Goal: Task Accomplishment & Management: Manage account settings

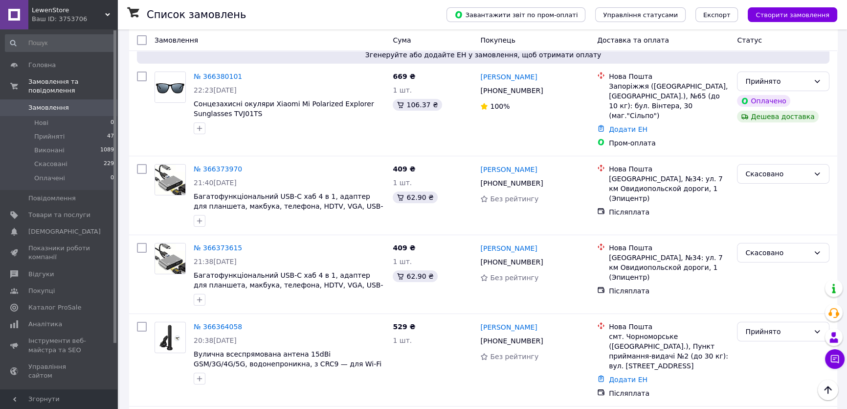
scroll to position [178, 0]
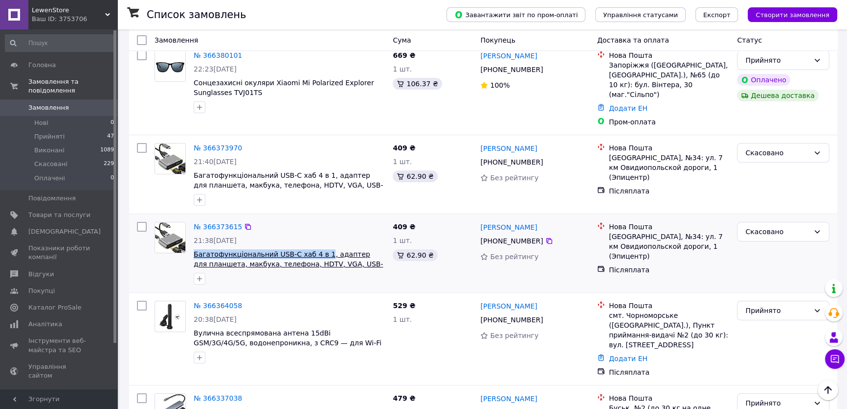
drag, startPoint x: 191, startPoint y: 244, endPoint x: 314, endPoint y: 243, distance: 122.8
click at [314, 243] on div "№ 366373615 21:38, 12.10.2025 Багатофункціональний USB-C хаб 4 в 1, адаптер для…" at bounding box center [289, 253] width 199 height 70
copy span "Багатофункціональний USB-C хаб 4 в 1"
click at [69, 210] on span "Товари та послуги" at bounding box center [59, 214] width 62 height 9
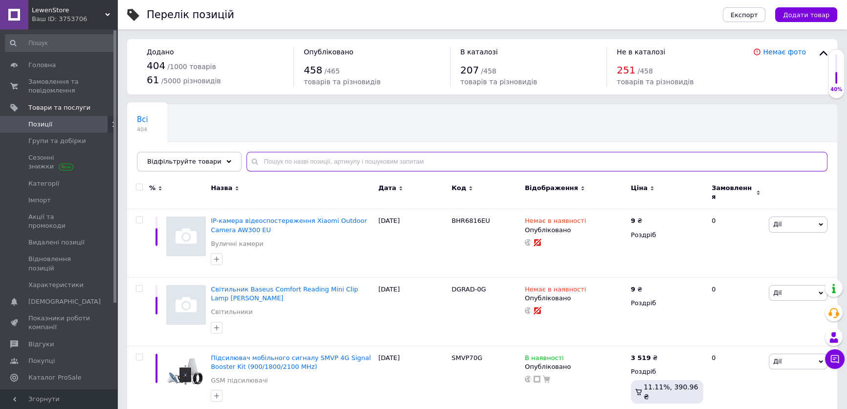
click at [325, 162] on input "text" at bounding box center [537, 162] width 581 height 20
paste input "Багатофункціональний USB-C хаб 4 в 1"
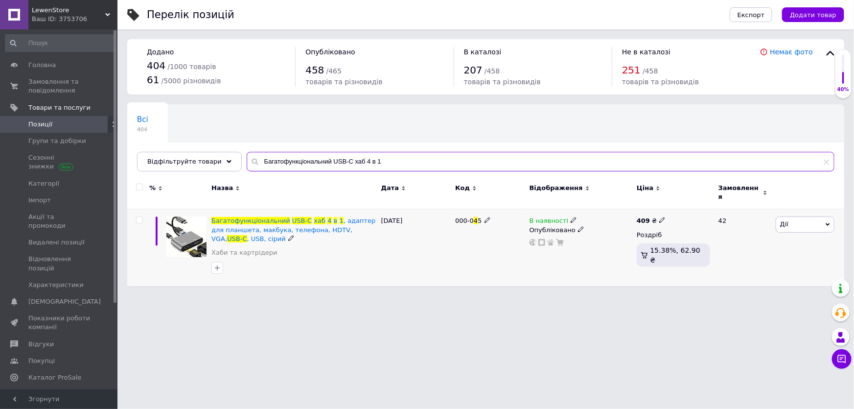
type input "Багатофункціональний USB-C хаб 4 в 1"
click at [660, 217] on icon at bounding box center [662, 220] width 6 height 6
drag, startPoint x: 688, startPoint y: 204, endPoint x: 648, endPoint y: 204, distance: 40.1
click at [648, 209] on div "409 ₴ Ціна 409 Валюта ₴ $ EUR CHF GBP ¥ PLN ₸ MDL HUF KGS CNY TRY KRW lei Роздр…" at bounding box center [673, 247] width 78 height 77
type input "399"
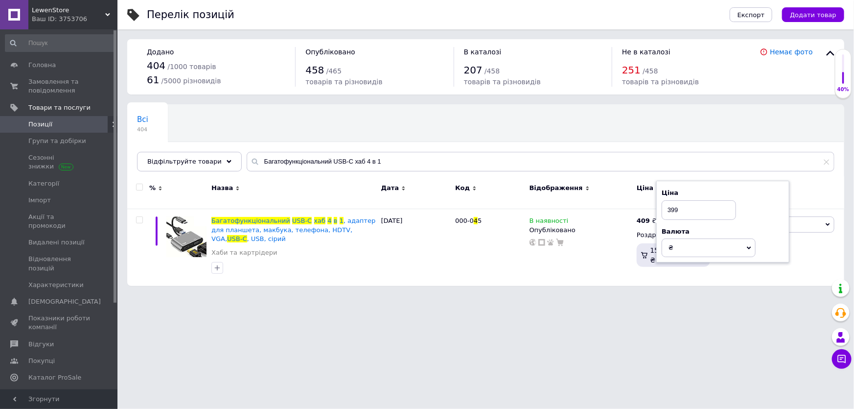
click at [543, 295] on html "LewenStore Ваш ID: 3753706 Сайт LewenStore Кабінет покупця Перевірити стан сист…" at bounding box center [427, 147] width 854 height 295
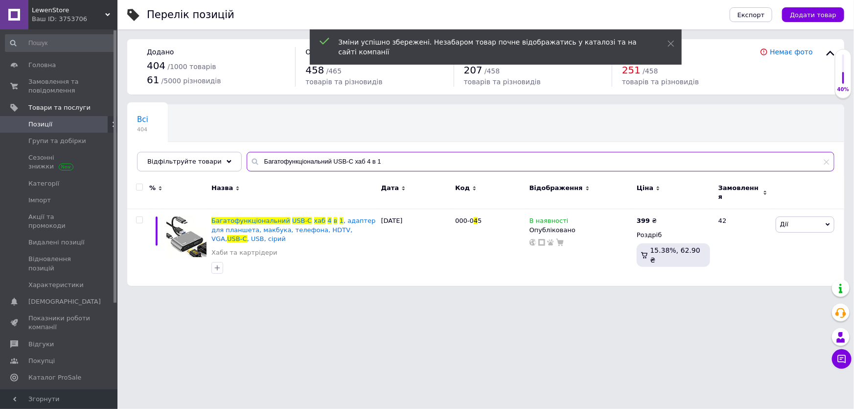
drag, startPoint x: 391, startPoint y: 161, endPoint x: 243, endPoint y: 158, distance: 148.8
click at [247, 158] on div "Багатофункціональний USB-C хаб 4 в 1" at bounding box center [541, 162] width 588 height 20
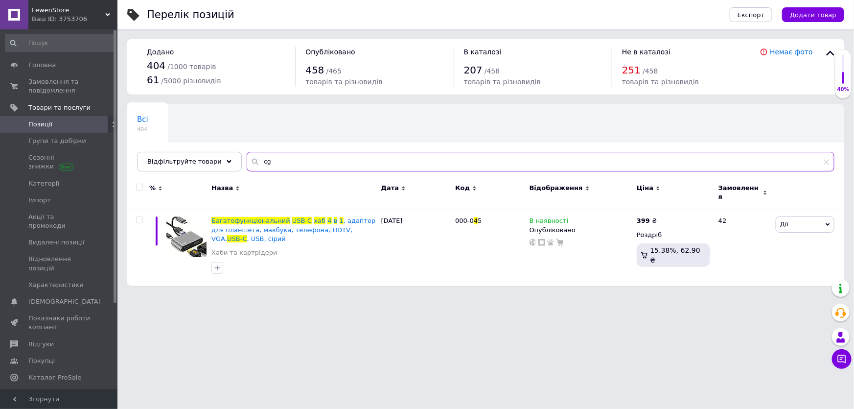
type input "c"
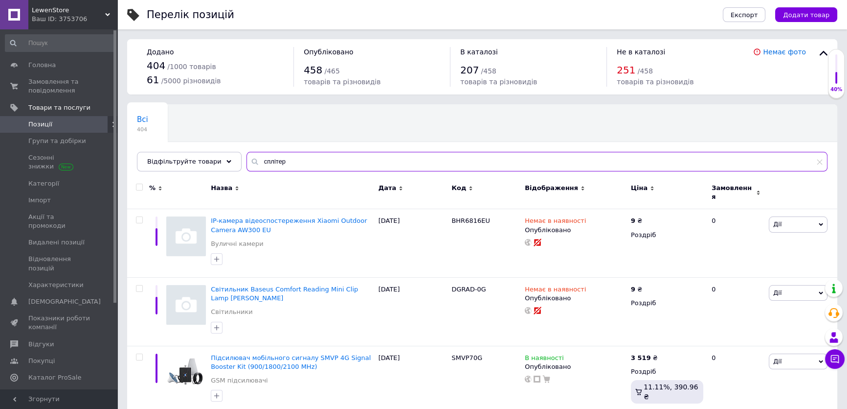
click at [313, 165] on input "сплітер" at bounding box center [537, 162] width 581 height 20
drag, startPoint x: 294, startPoint y: 164, endPoint x: 233, endPoint y: 166, distance: 60.2
click at [233, 166] on div "Всі 404 Ok Відфільтровано... Зберегти Нічого не знайдено Можливо, помилка у сло…" at bounding box center [482, 137] width 710 height 67
type input "перехідник"
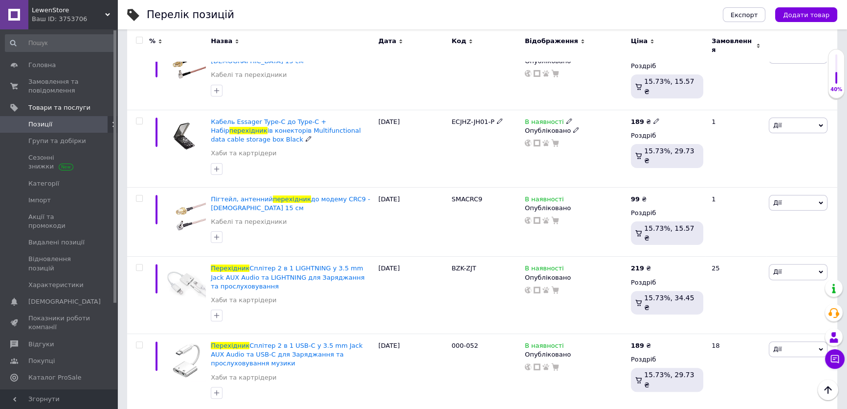
scroll to position [356, 0]
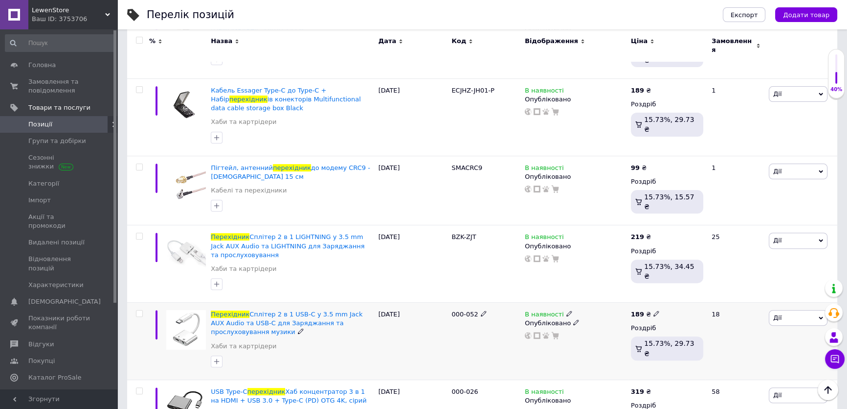
click at [654, 310] on icon at bounding box center [657, 313] width 6 height 6
drag, startPoint x: 685, startPoint y: 273, endPoint x: 650, endPoint y: 279, distance: 35.2
click at [650, 302] on div "189 ₴ Ціна 189 Валюта ₴ $ EUR CHF GBP ¥ PLN ₸ MDL HUF KGS CNY TRY KRW lei Роздр…" at bounding box center [667, 340] width 77 height 77
type input "199"
click at [553, 258] on div "В наявності Опубліковано" at bounding box center [576, 263] width 106 height 77
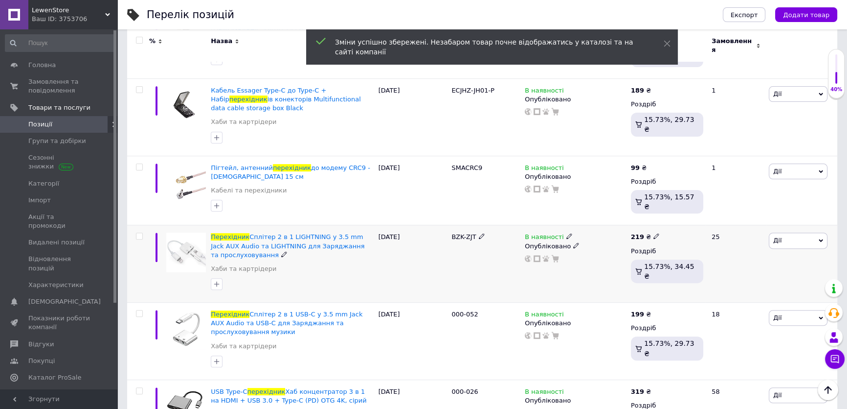
click at [654, 233] on icon at bounding box center [657, 236] width 6 height 6
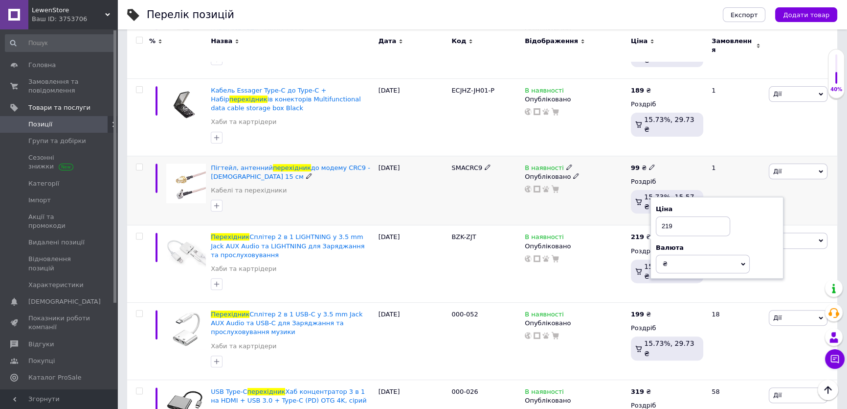
drag, startPoint x: 692, startPoint y: 197, endPoint x: 619, endPoint y: 191, distance: 73.6
click at [619, 191] on div "% Назва Дата Код Відображення Ціна Замовлення Картридер/ Перехідник для Type-C …" at bounding box center [482, 134] width 710 height 628
drag, startPoint x: 697, startPoint y: 195, endPoint x: 644, endPoint y: 204, distance: 53.1
click at [644, 225] on div "219 ₴ Ціна 199 Валюта ₴ $ EUR CHF GBP ¥ PLN ₸ MDL HUF KGS CNY TRY KRW lei Роздр…" at bounding box center [667, 263] width 77 height 77
type input "219"
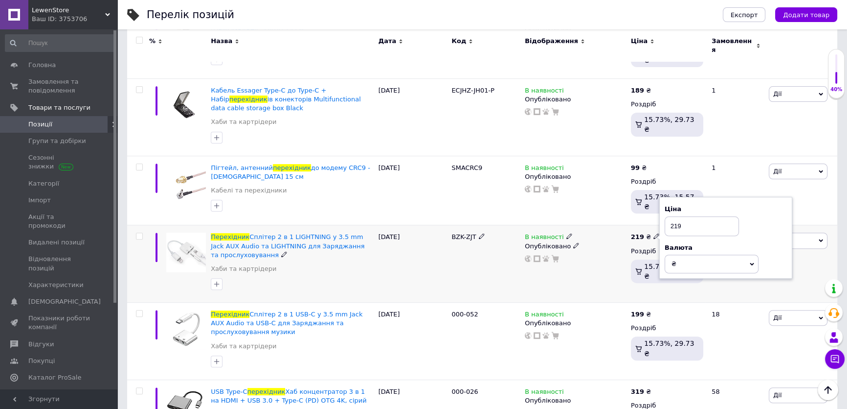
click at [580, 260] on div "В наявності Опубліковано" at bounding box center [576, 263] width 106 height 77
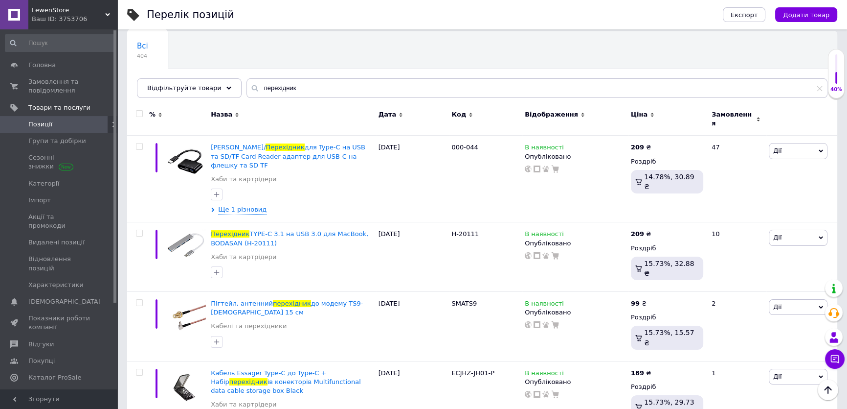
scroll to position [65, 0]
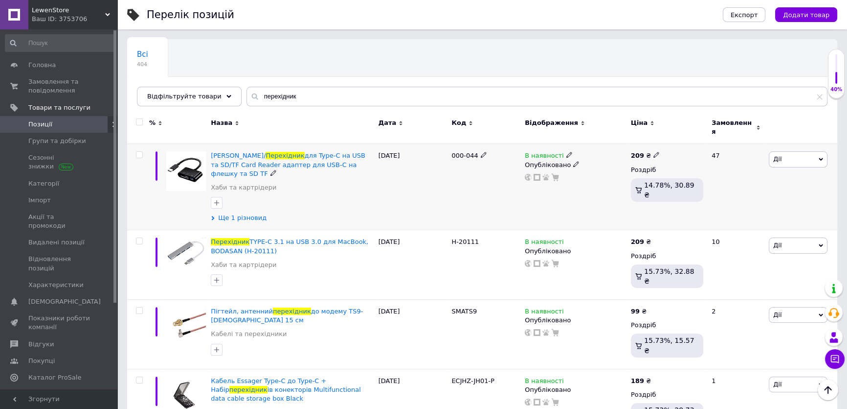
click at [213, 216] on use at bounding box center [213, 218] width 3 height 4
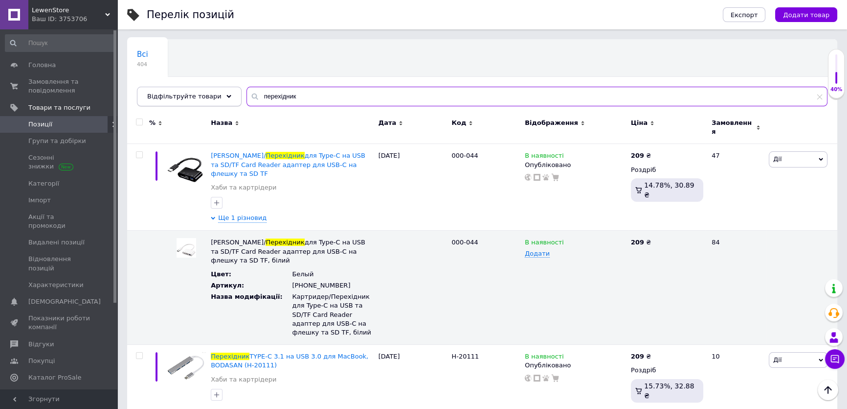
drag, startPoint x: 294, startPoint y: 96, endPoint x: 218, endPoint y: 95, distance: 75.3
click at [218, 95] on div "Відфільтруйте товари перехідник" at bounding box center [482, 97] width 691 height 20
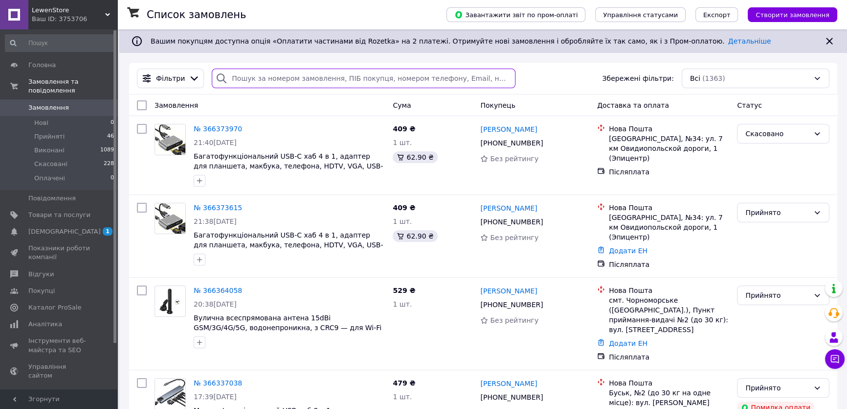
click at [267, 72] on input "search" at bounding box center [363, 78] width 303 height 20
paste input "5G-16-SMA"
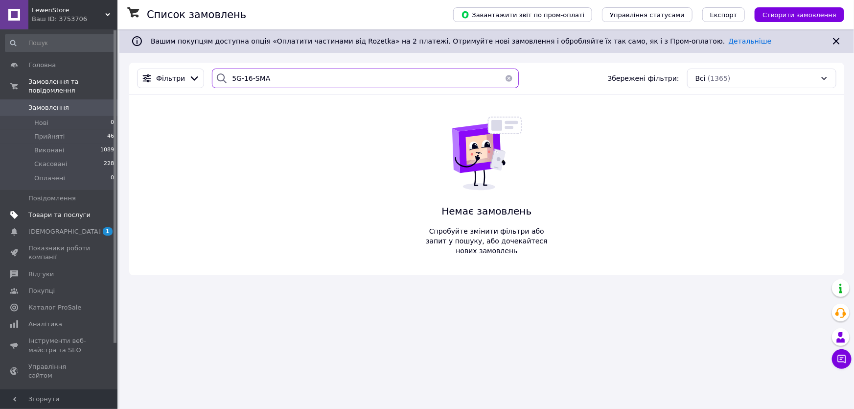
type input "5G-16-SMA"
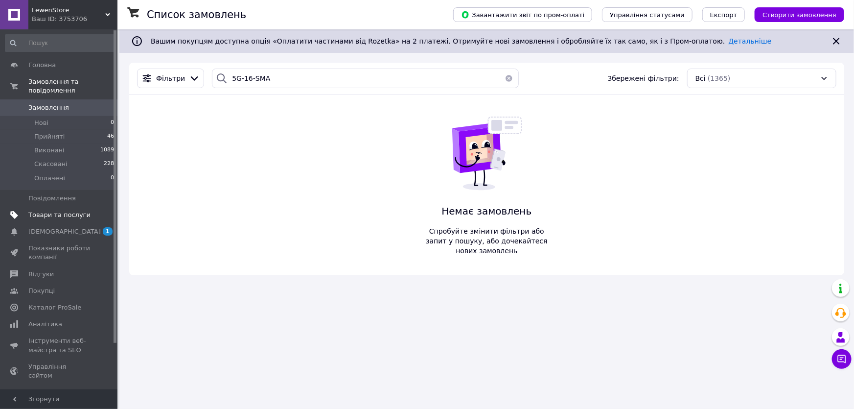
click at [57, 210] on span "Товари та послуги" at bounding box center [59, 214] width 62 height 9
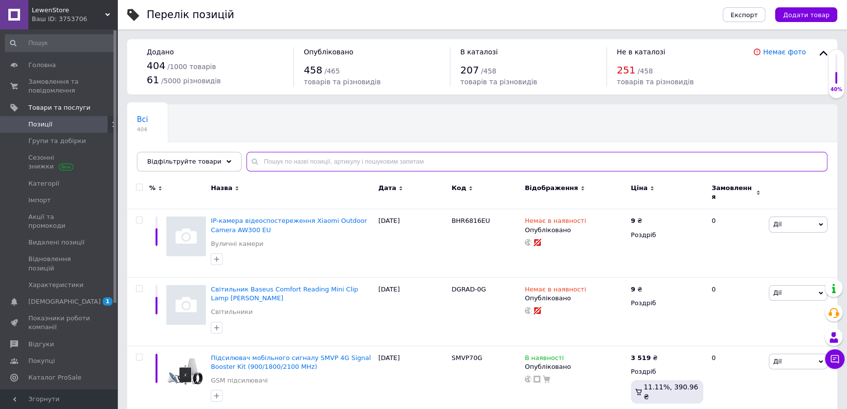
click at [294, 168] on input "text" at bounding box center [537, 162] width 581 height 20
paste input "5G-16-SMA"
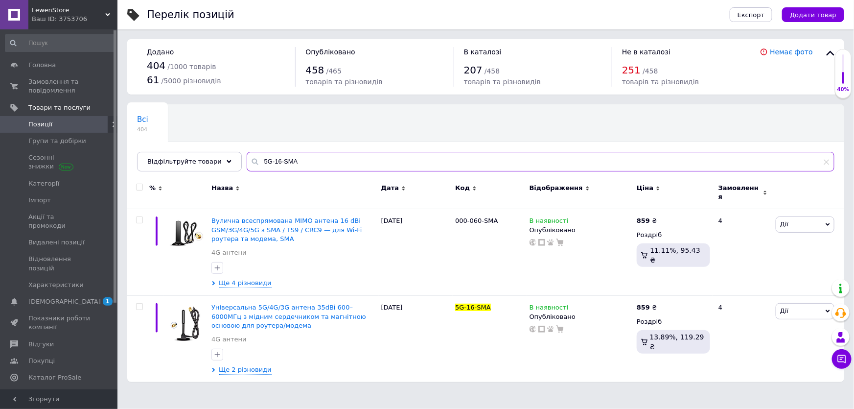
drag, startPoint x: 270, startPoint y: 162, endPoint x: 292, endPoint y: 160, distance: 22.6
click at [292, 160] on input "5G-16-SMA" at bounding box center [541, 162] width 588 height 20
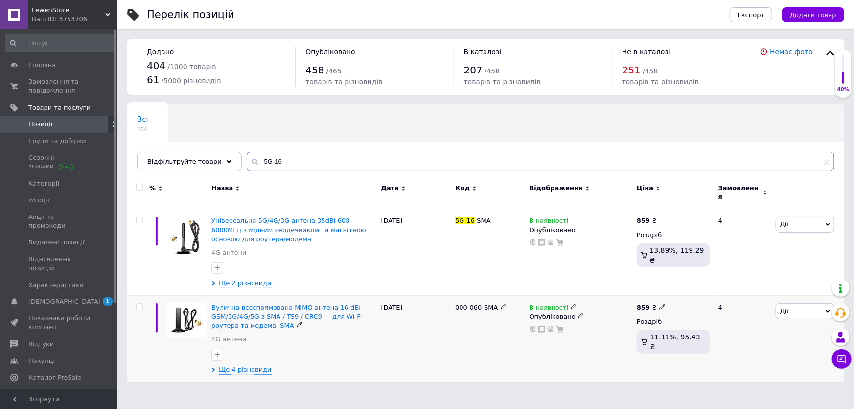
type input "5G-16"
click at [659, 303] on icon at bounding box center [662, 306] width 6 height 6
drag, startPoint x: 693, startPoint y: 289, endPoint x: 664, endPoint y: 289, distance: 28.4
click at [664, 289] on div "% Назва Дата Код Відображення Ціна Замовлення Універсальна 5G/4G/3G антена 35dB…" at bounding box center [485, 278] width 717 height 205
click at [683, 292] on input "12" at bounding box center [707, 297] width 74 height 20
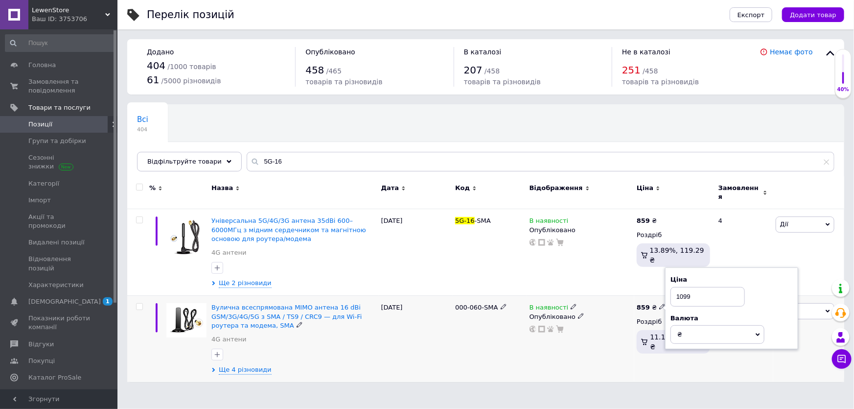
type input "1099"
click at [584, 363] on div "В наявності Опубліковано" at bounding box center [580, 338] width 107 height 86
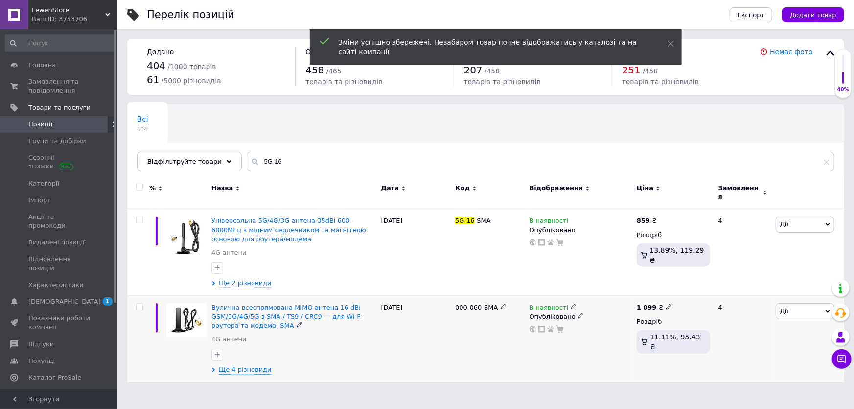
drag, startPoint x: 213, startPoint y: 364, endPoint x: 480, endPoint y: 356, distance: 266.7
click at [477, 357] on div "Вулична всеспрямована MIMO антена 16 dBi GSM/3G/4G/5G з SMA / TS9 / CRC9 — для …" at bounding box center [485, 338] width 717 height 86
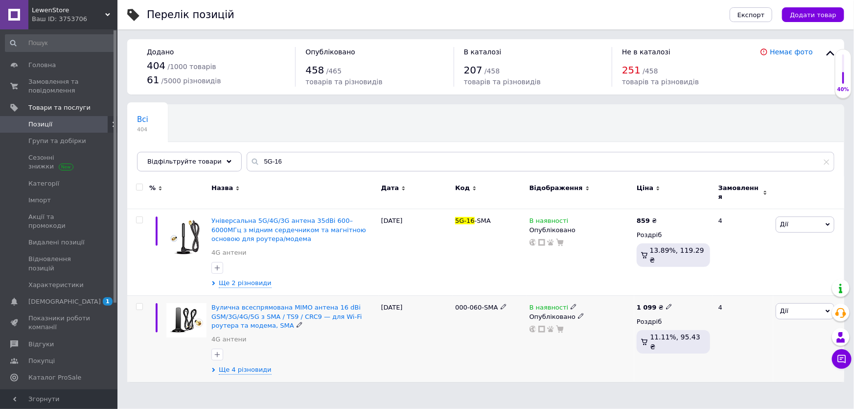
click at [666, 303] on icon at bounding box center [669, 306] width 6 height 6
click at [701, 289] on input "1099" at bounding box center [713, 297] width 74 height 20
click at [210, 364] on div "Вулична всеспрямована MIMO антена 16 dBi GSM/3G/4G/5G з SMA / TS9 / CRC9 — для …" at bounding box center [294, 338] width 170 height 86
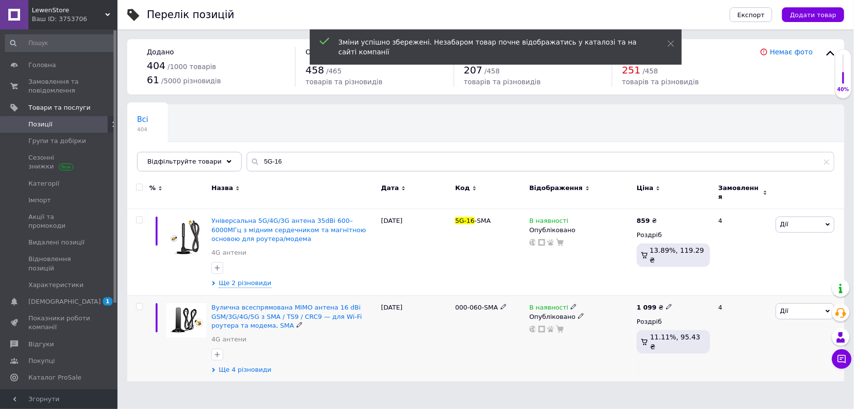
click at [213, 367] on use at bounding box center [213, 369] width 3 height 4
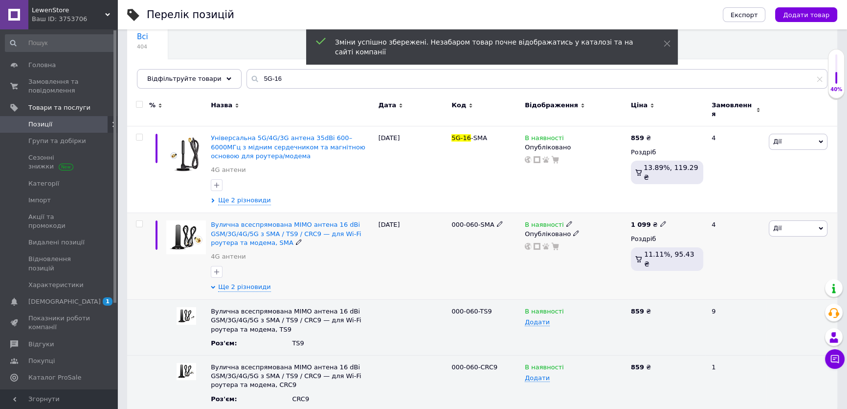
scroll to position [88, 0]
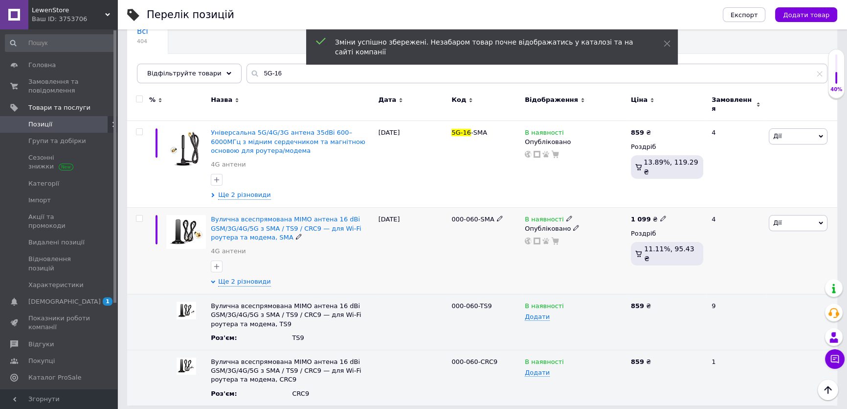
click at [660, 215] on icon at bounding box center [663, 218] width 6 height 6
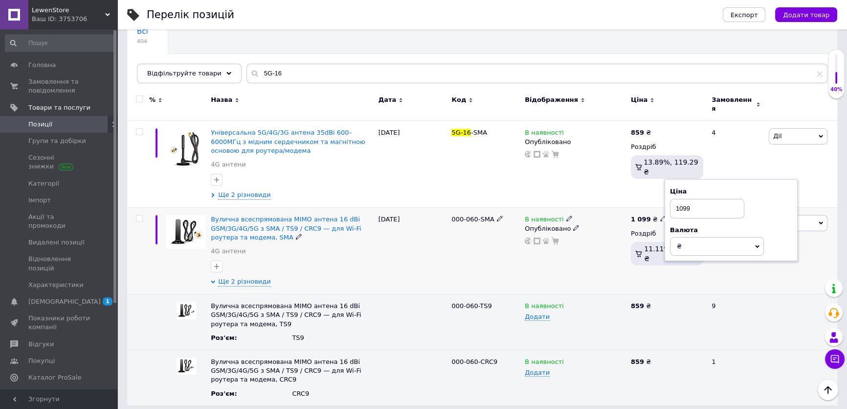
drag, startPoint x: 707, startPoint y: 196, endPoint x: 672, endPoint y: 196, distance: 34.7
click at [672, 199] on input "1099" at bounding box center [707, 209] width 74 height 20
type input "859"
click at [578, 183] on div "В наявності Опубліковано" at bounding box center [576, 164] width 106 height 87
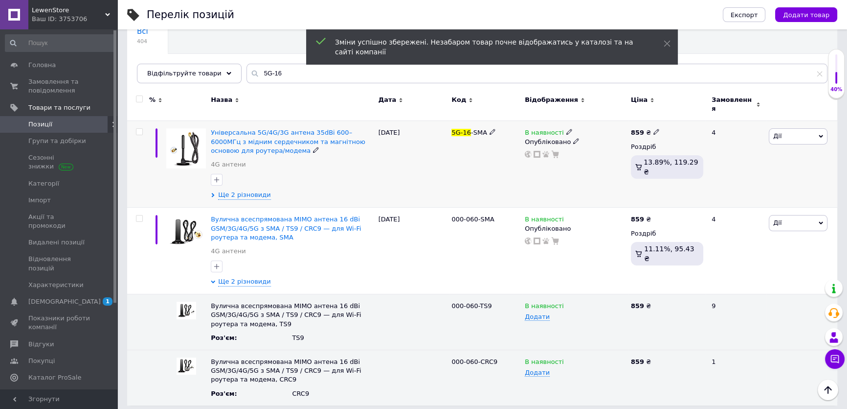
click at [655, 129] on icon at bounding box center [657, 132] width 6 height 6
drag, startPoint x: 684, startPoint y: 121, endPoint x: 664, endPoint y: 115, distance: 21.2
click at [664, 115] on div "Ціна 859 Валюта ₴ $ EUR CHF GBP ¥ PLN ₸ MDL HUF KGS CNY TRY KRW lei" at bounding box center [725, 133] width 133 height 82
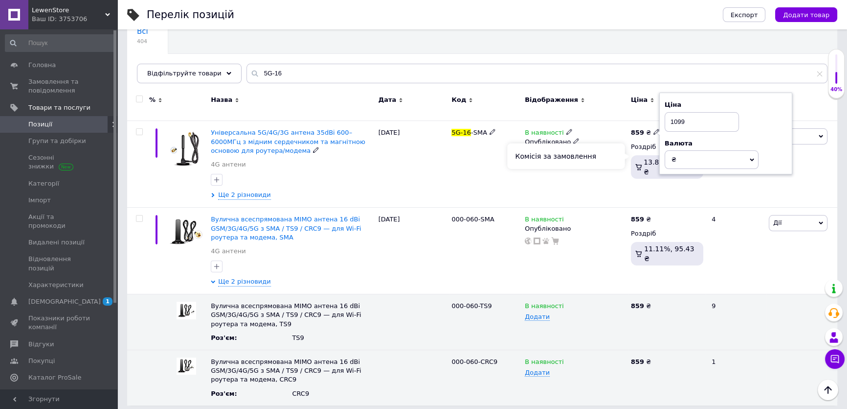
type input "1099"
click at [606, 165] on div "Комісія за замовлення" at bounding box center [565, 155] width 117 height 25
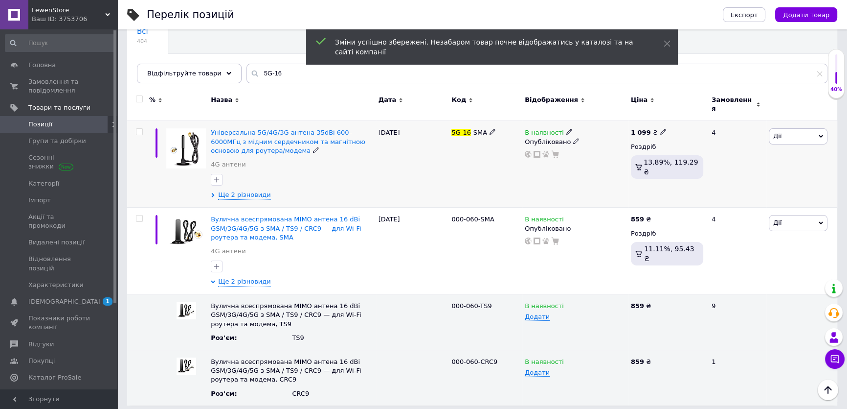
click at [209, 190] on div "Універсальна 5G/4G/3G антена 35dBi 600–6000МГц з мідним сердечником та магнітно…" at bounding box center [291, 164] width 167 height 87
click at [213, 193] on use at bounding box center [213, 195] width 3 height 4
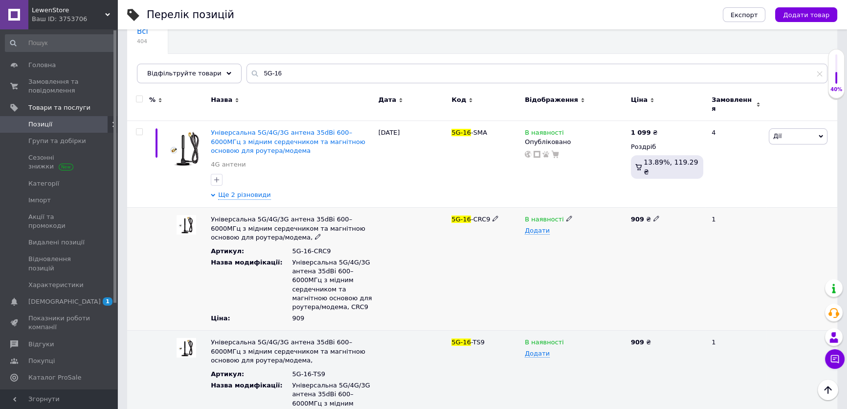
click at [654, 216] on use at bounding box center [656, 218] width 5 height 5
drag, startPoint x: 657, startPoint y: 211, endPoint x: 604, endPoint y: 211, distance: 53.3
click at [604, 211] on div "Універсальна 5G/4G/3G антена 35dBi 600–6000МГц з мідним сердечником та магнітно…" at bounding box center [482, 268] width 710 height 123
type input "1149"
click at [592, 240] on div "В наявності Додати" at bounding box center [576, 268] width 106 height 123
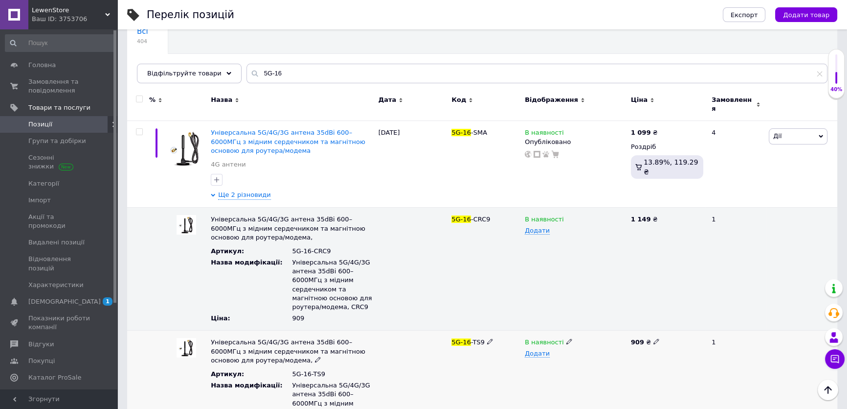
click at [654, 339] on use at bounding box center [656, 341] width 5 height 5
drag, startPoint x: 651, startPoint y: 325, endPoint x: 605, endPoint y: 332, distance: 45.9
click at [605, 332] on div "Універсальна 5G/4G/3G антена 35dBi 600–6000МГц з мідним сердечником та магнітно…" at bounding box center [482, 391] width 710 height 123
type input "1149"
drag, startPoint x: 552, startPoint y: 302, endPoint x: 399, endPoint y: 241, distance: 164.7
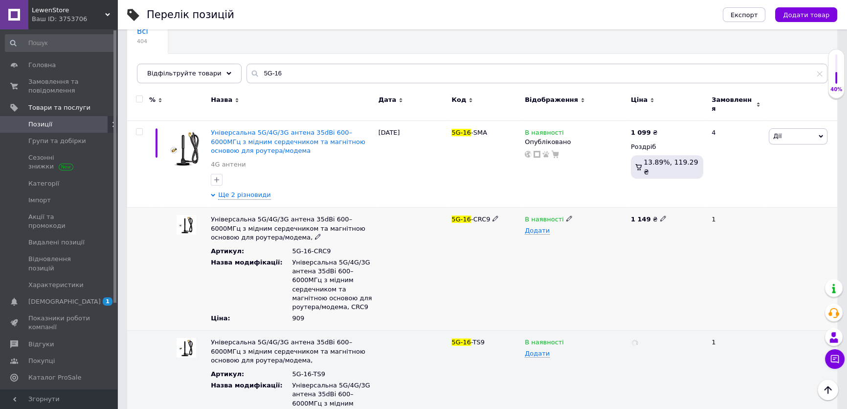
click at [552, 301] on div "В наявності Додати" at bounding box center [576, 268] width 106 height 123
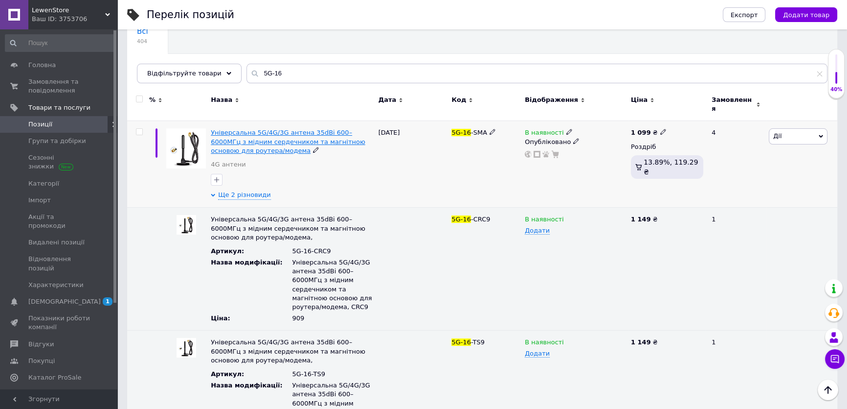
click at [283, 132] on span "Універсальна 5G/4G/3G антена 35dBi 600–6000МГц з мідним сердечником та магнітно…" at bounding box center [288, 141] width 155 height 25
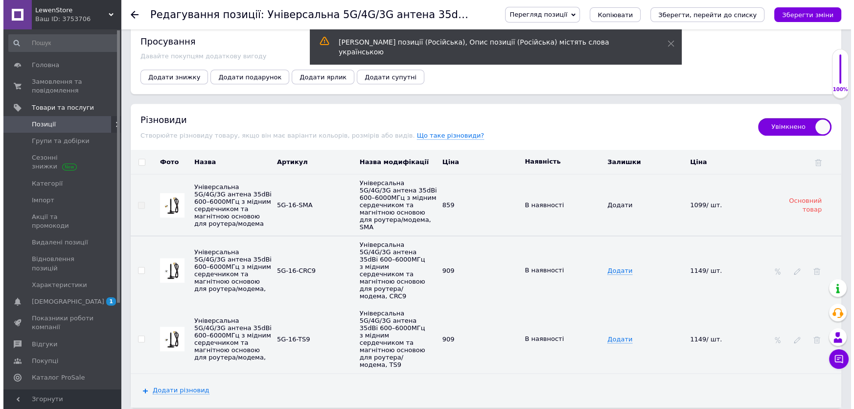
scroll to position [1176, 0]
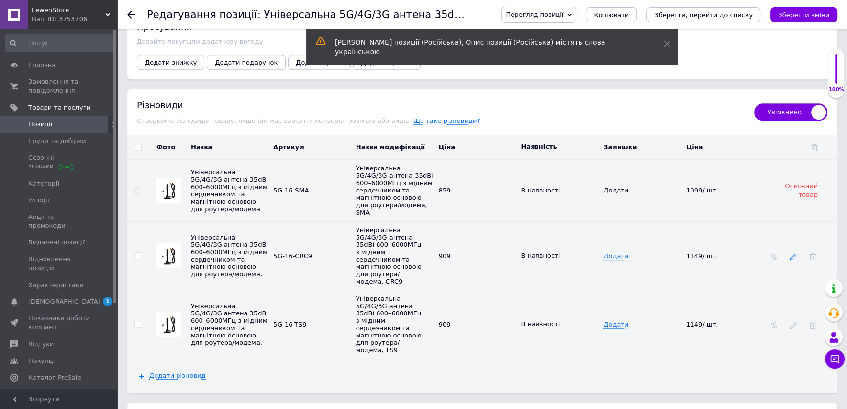
click at [793, 253] on icon at bounding box center [793, 256] width 7 height 7
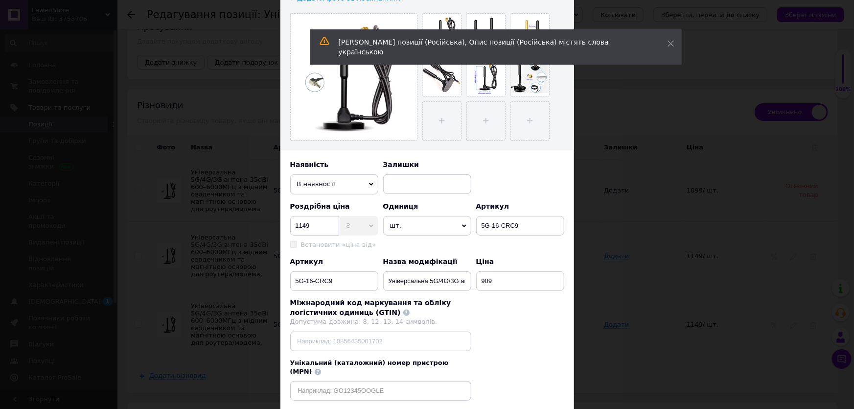
scroll to position [222, 0]
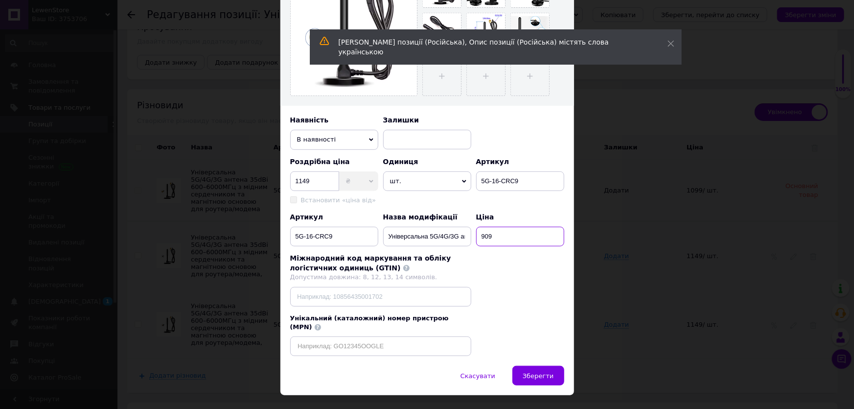
drag, startPoint x: 496, startPoint y: 232, endPoint x: 458, endPoint y: 234, distance: 37.7
click at [458, 234] on div "Артикул 5G-16-CRC9 Назва модифікації Універсальна 5G/4G/3G антена 35dBi 600–600…" at bounding box center [427, 229] width 274 height 34
type input "1149"
click at [540, 372] on span "Зберегти" at bounding box center [538, 375] width 31 height 7
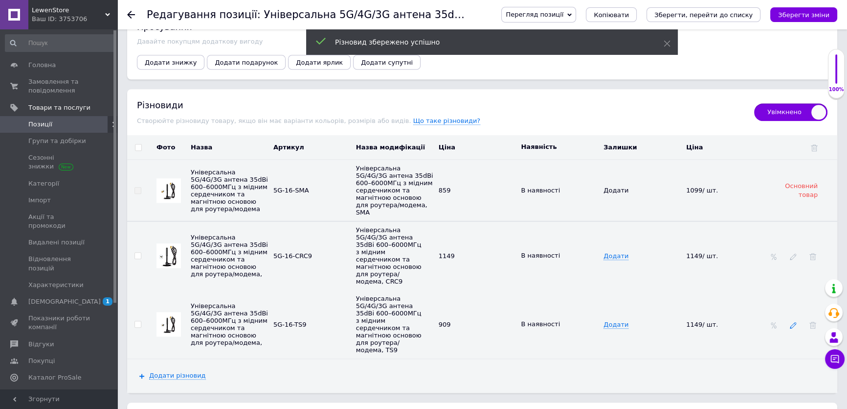
click at [792, 322] on use at bounding box center [793, 325] width 6 height 6
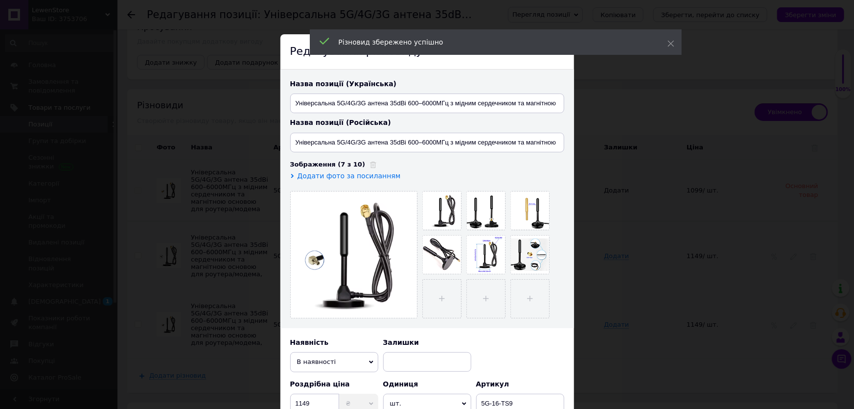
click at [649, 249] on div "× Редагування різновиду Назва позиції (Українська) Універсальна 5G/4G/3G антена…" at bounding box center [427, 204] width 854 height 409
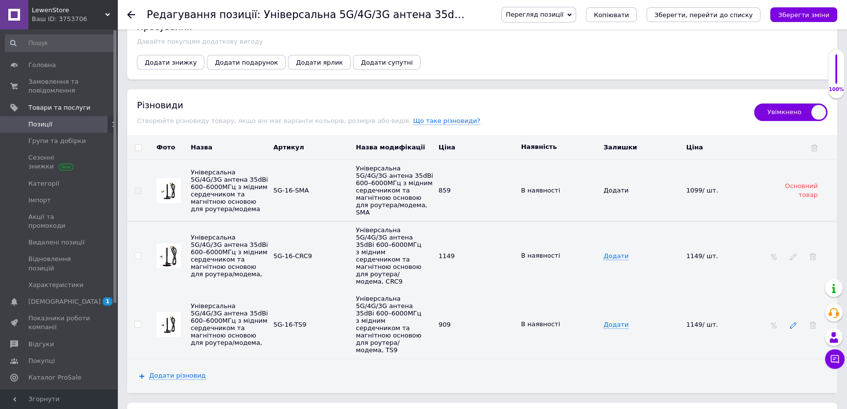
click at [792, 321] on icon at bounding box center [793, 324] width 7 height 7
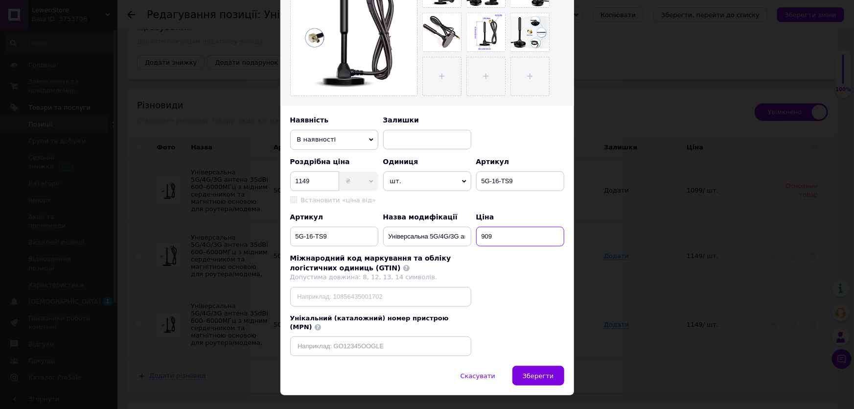
drag, startPoint x: 500, startPoint y: 235, endPoint x: 431, endPoint y: 224, distance: 69.5
click at [431, 224] on div "Артикул 5G-16-TS9 Назва модифікації Універсальна 5G/4G/3G антена 35dBi 600–6000…" at bounding box center [427, 229] width 274 height 34
type input "1149"
click at [541, 372] on span "Зберегти" at bounding box center [538, 375] width 31 height 7
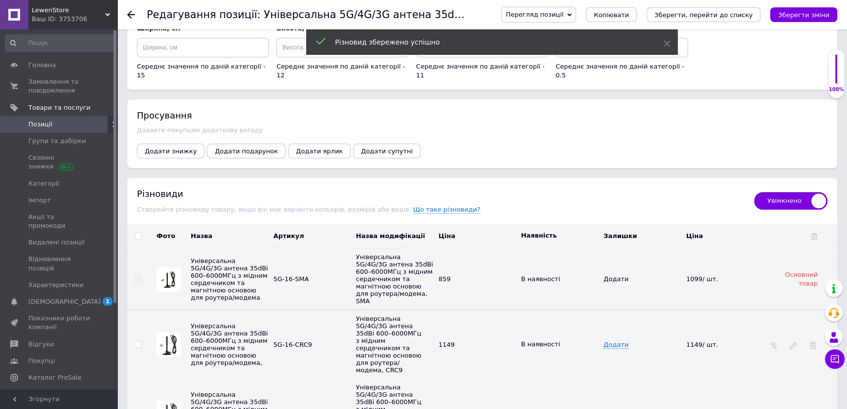
scroll to position [1087, 0]
click at [447, 275] on span "859" at bounding box center [445, 278] width 12 height 7
click at [445, 275] on span "859" at bounding box center [445, 278] width 12 height 7
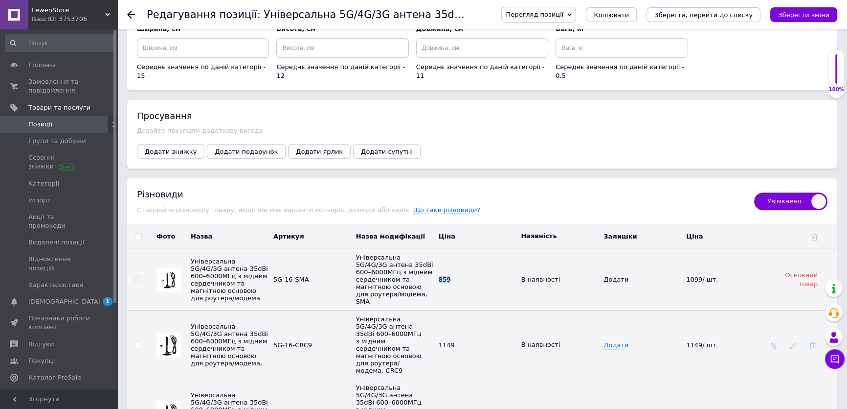
click at [445, 275] on span "859" at bounding box center [445, 278] width 12 height 7
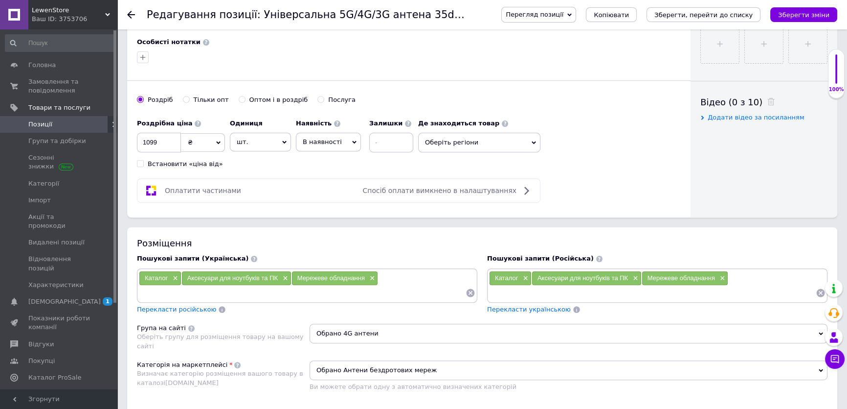
scroll to position [376, 0]
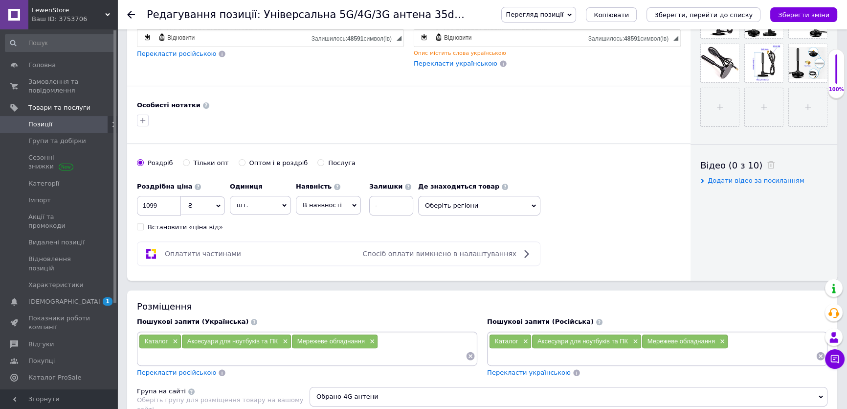
click at [199, 224] on div "Встановити «ціна від»" at bounding box center [185, 227] width 75 height 9
click at [143, 224] on input "Встановити «ціна від»" at bounding box center [140, 226] width 6 height 6
click at [187, 223] on div "Встановити «ціна від»" at bounding box center [185, 227] width 75 height 9
click at [143, 223] on input "Встановити «ціна від»" at bounding box center [140, 226] width 6 height 6
checkbox input "false"
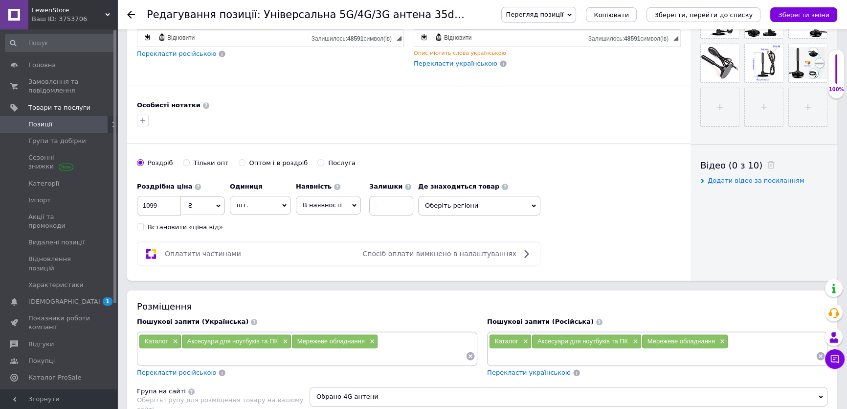
click at [259, 222] on div "Роздрібна ціна 1099 ₴ $ EUR CHF GBP ¥ PLN ₸ MDL HUF KGS CNY TRY KRW lei Встанов…" at bounding box center [277, 204] width 281 height 54
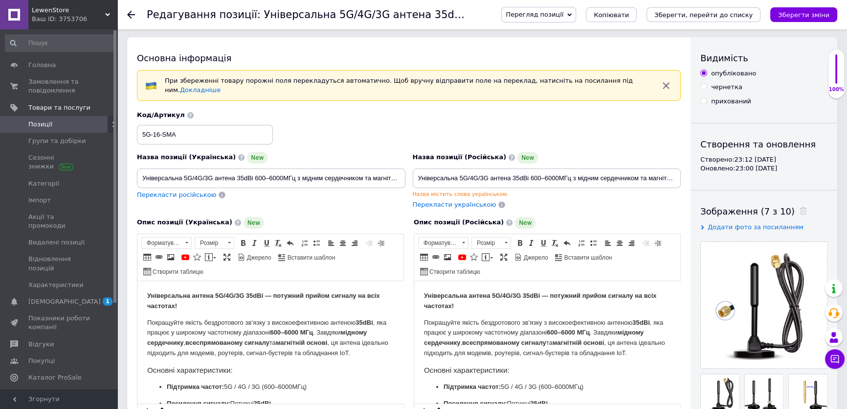
scroll to position [0, 0]
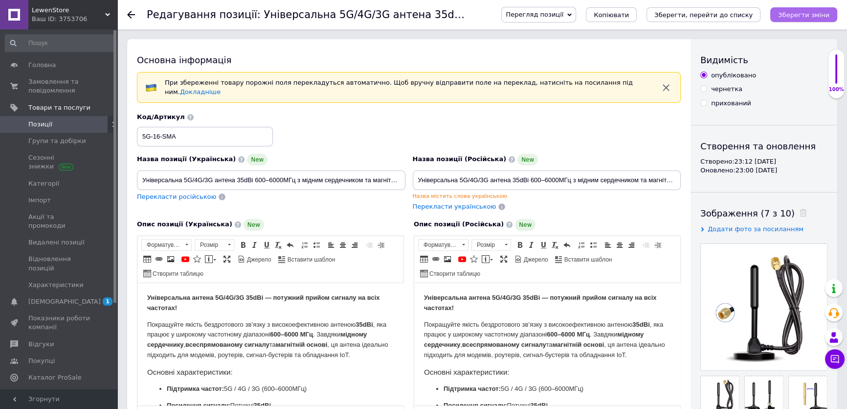
click at [792, 13] on icon "Зберегти зміни" at bounding box center [803, 14] width 51 height 7
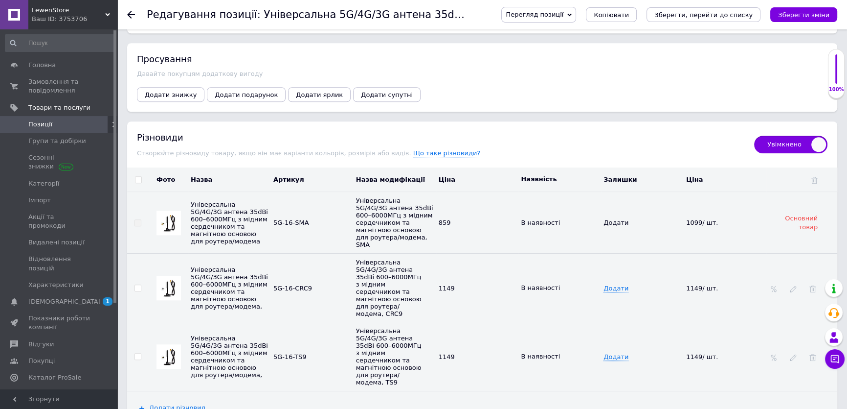
scroll to position [1156, 0]
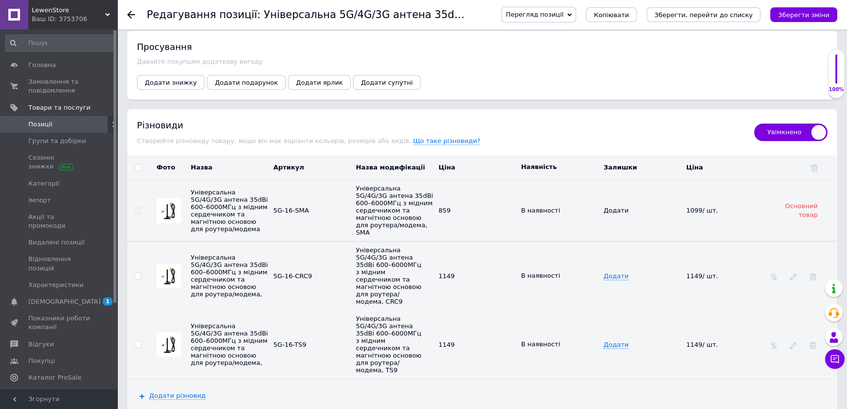
click at [785, 202] on span "Основний товар" at bounding box center [801, 210] width 33 height 16
drag, startPoint x: 538, startPoint y: 183, endPoint x: 500, endPoint y: 188, distance: 38.1
click at [536, 206] on span "В наявності" at bounding box center [540, 209] width 39 height 7
click at [445, 206] on span "859" at bounding box center [445, 209] width 12 height 7
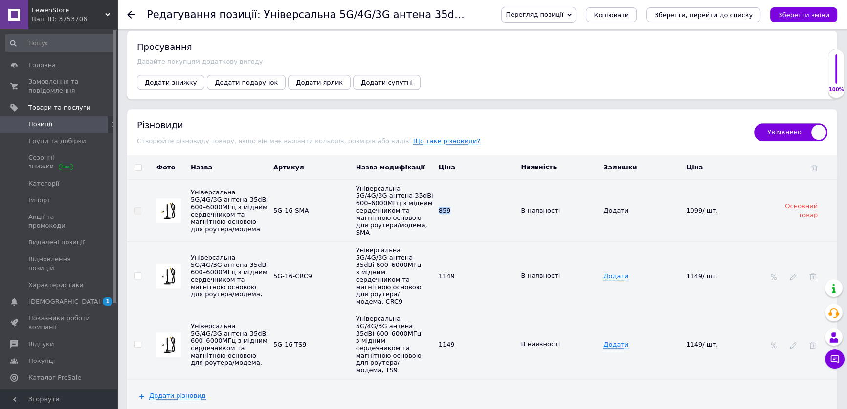
click at [445, 206] on span "859" at bounding box center [445, 209] width 12 height 7
click at [774, 123] on span "Увімкнено" at bounding box center [790, 132] width 73 height 18
click at [754, 117] on input "Увімкнено" at bounding box center [751, 120] width 6 height 6
checkbox input "false"
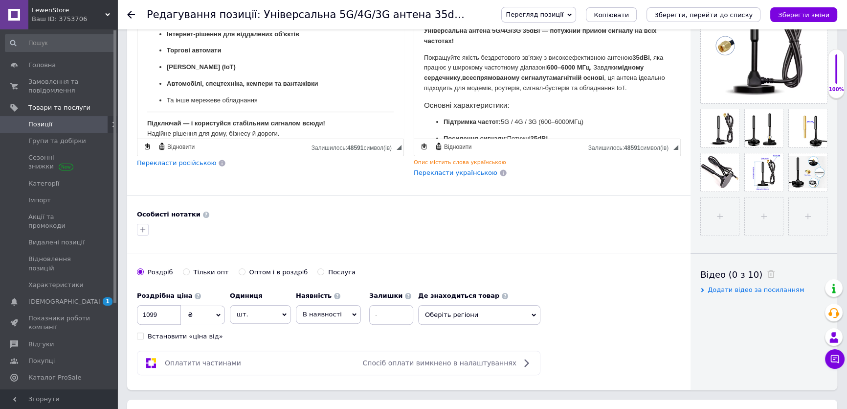
scroll to position [0, 0]
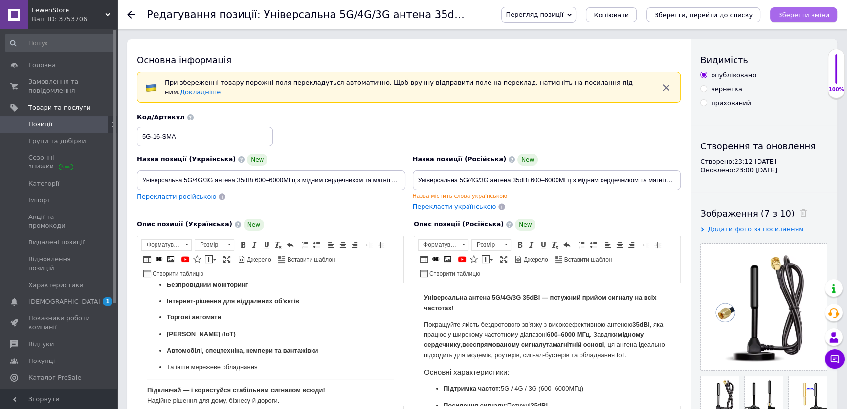
click at [804, 14] on icon "Зберегти зміни" at bounding box center [803, 14] width 51 height 7
click at [576, 17] on span "Перегляд позиції" at bounding box center [538, 15] width 75 height 16
click at [603, 34] on li "Зберегти та переглянути на сайті" at bounding box center [578, 33] width 153 height 14
drag, startPoint x: 348, startPoint y: 121, endPoint x: 329, endPoint y: 121, distance: 19.1
click at [329, 121] on div "Код/Артикул 5G-16-SMA" at bounding box center [409, 129] width 551 height 41
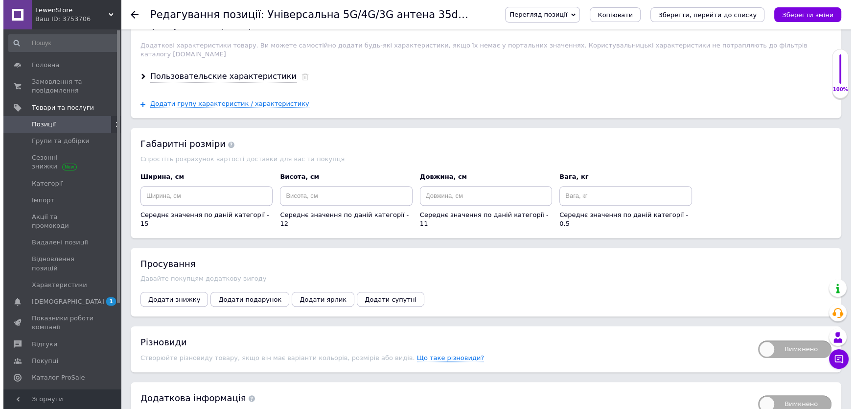
scroll to position [939, 0]
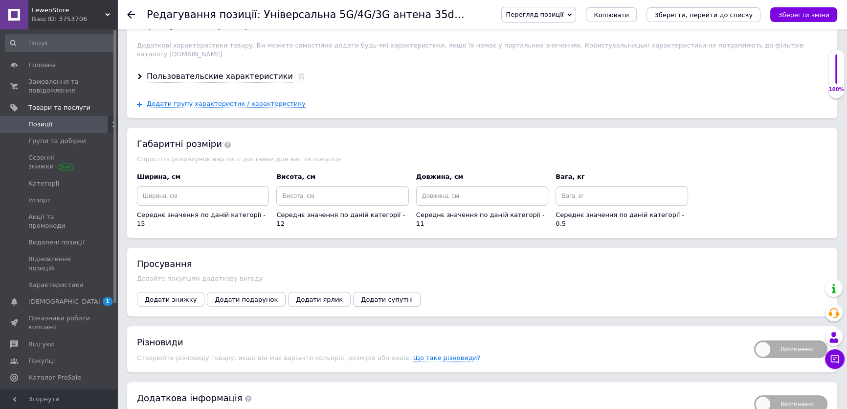
click at [362, 295] on span "Додати супутні" at bounding box center [387, 298] width 52 height 7
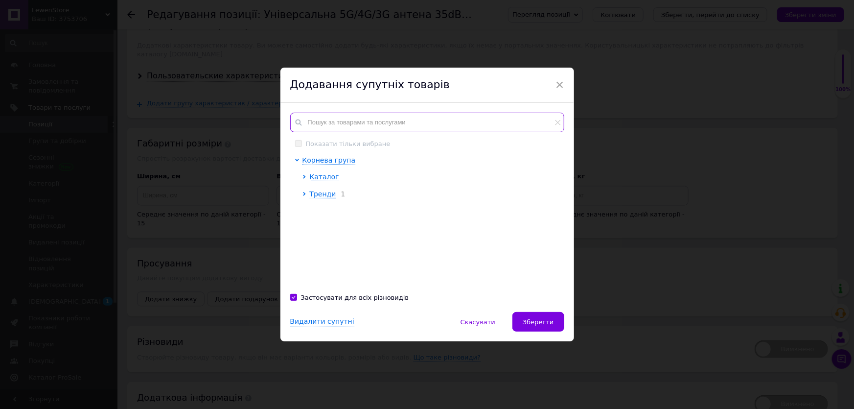
click at [373, 126] on input "text" at bounding box center [427, 123] width 274 height 20
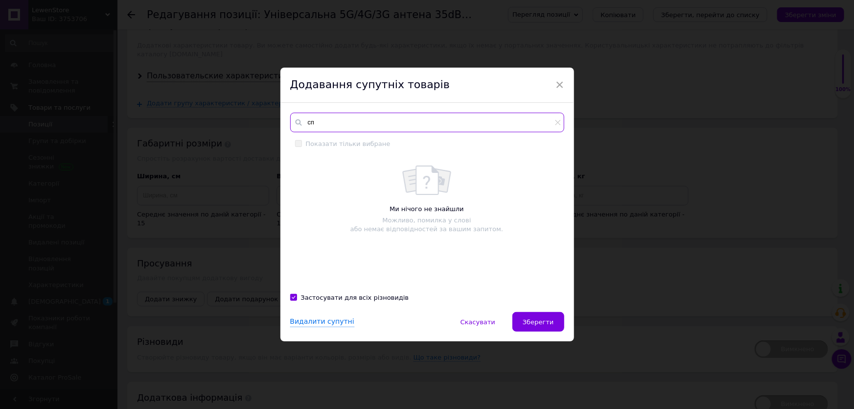
type input "с"
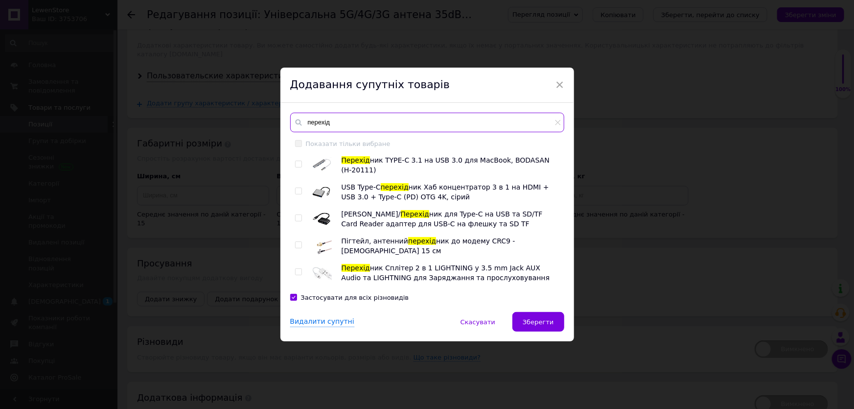
type input "перехід"
click at [296, 244] on input "checkbox" at bounding box center [298, 245] width 6 height 6
checkbox input "true"
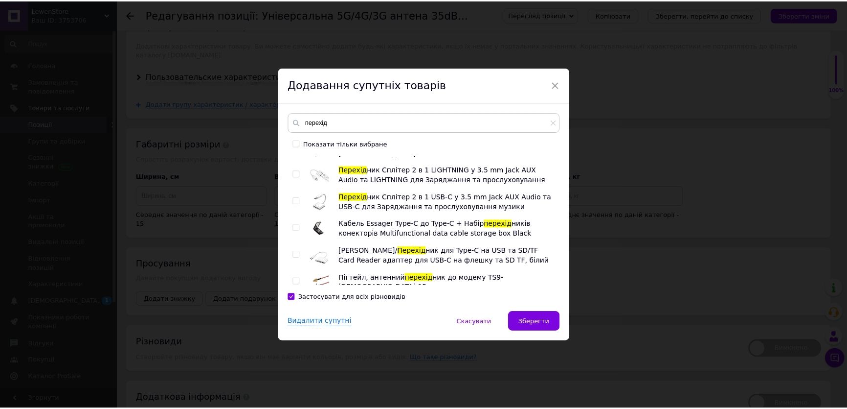
scroll to position [105, 0]
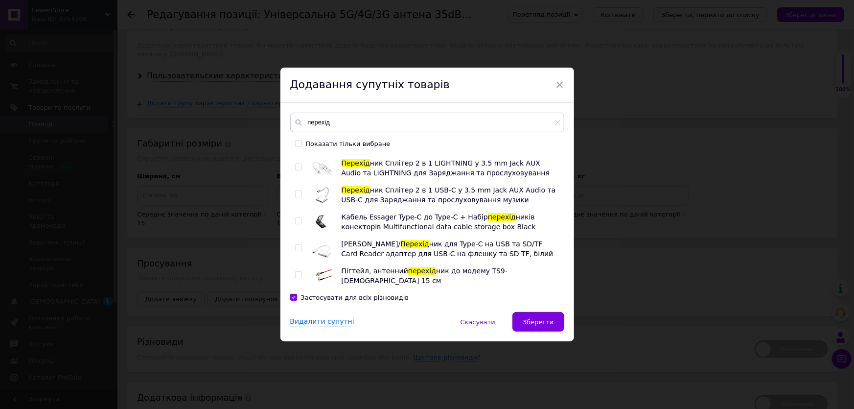
click at [297, 272] on input "checkbox" at bounding box center [298, 275] width 6 height 6
checkbox input "true"
click at [532, 317] on button "Зберегти" at bounding box center [537, 322] width 51 height 20
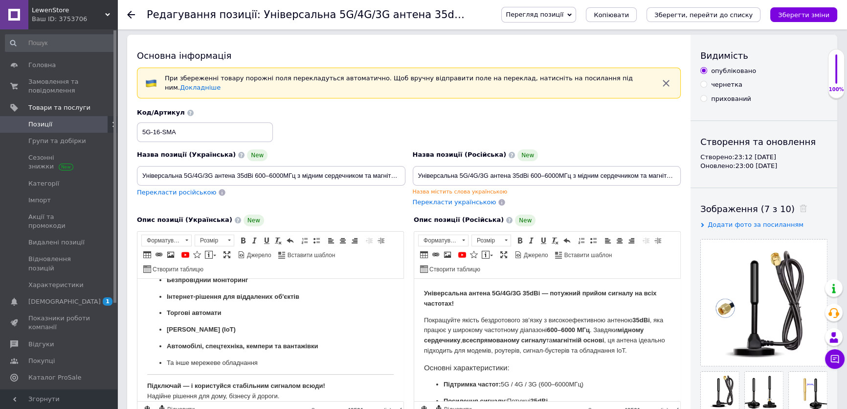
scroll to position [0, 0]
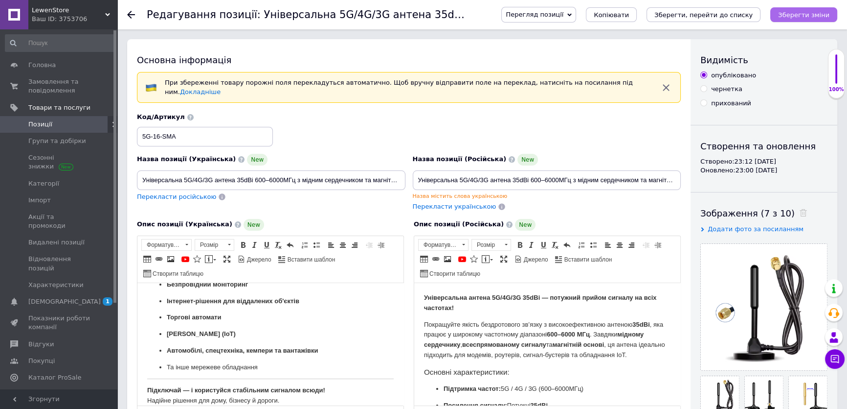
click at [802, 16] on icon "Зберегти зміни" at bounding box center [803, 14] width 51 height 7
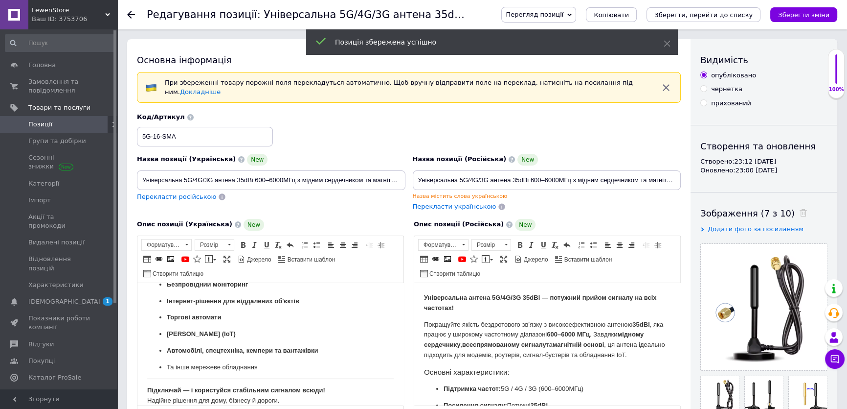
click at [49, 118] on link "Позиції" at bounding box center [60, 124] width 120 height 17
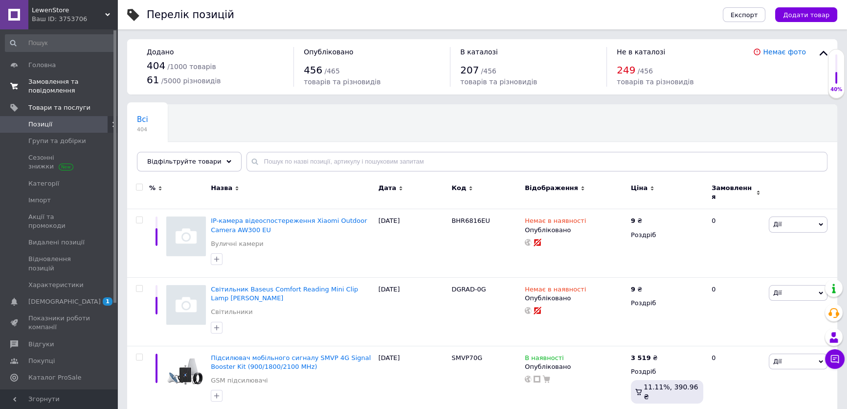
click at [58, 91] on span "Замовлення та повідомлення" at bounding box center [59, 86] width 62 height 18
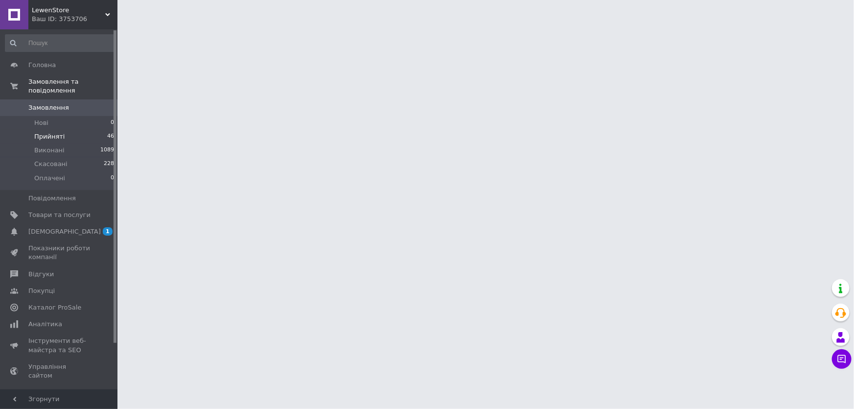
click at [52, 132] on span "Прийняті" at bounding box center [49, 136] width 30 height 9
